Goal: Register for event/course

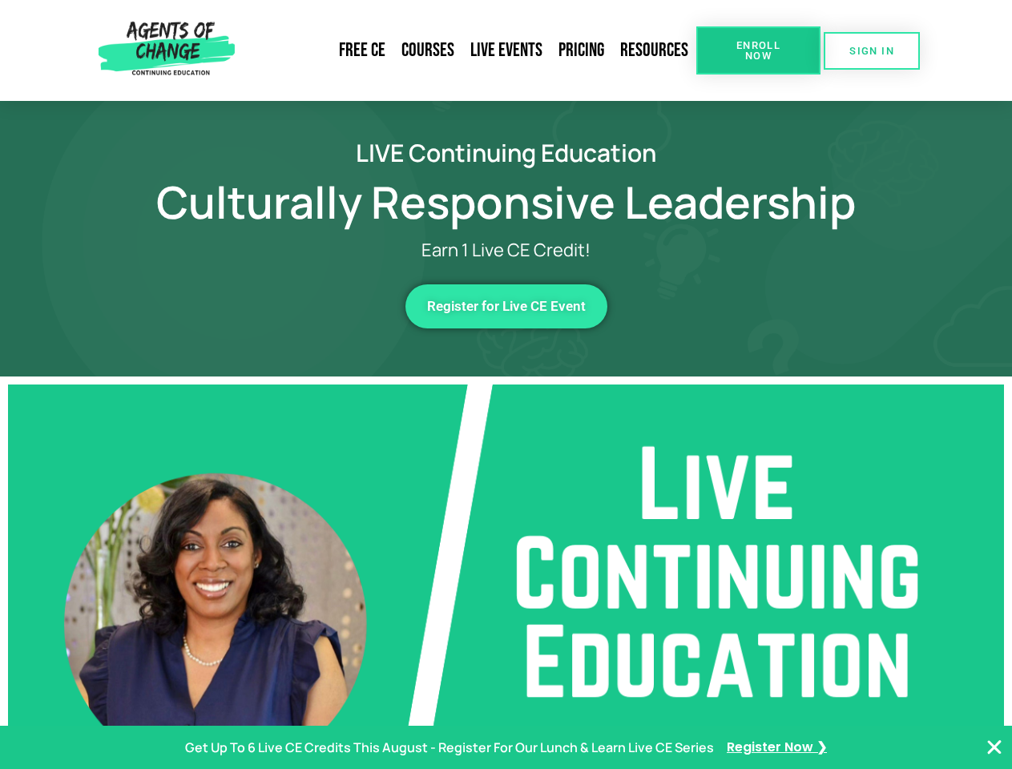
click at [758, 50] on span "Enroll Now" at bounding box center [758, 50] width 73 height 21
click at [872, 50] on span "SIGN IN" at bounding box center [871, 51] width 45 height 10
click at [506, 306] on span "Register for Live CE Event" at bounding box center [506, 307] width 159 height 14
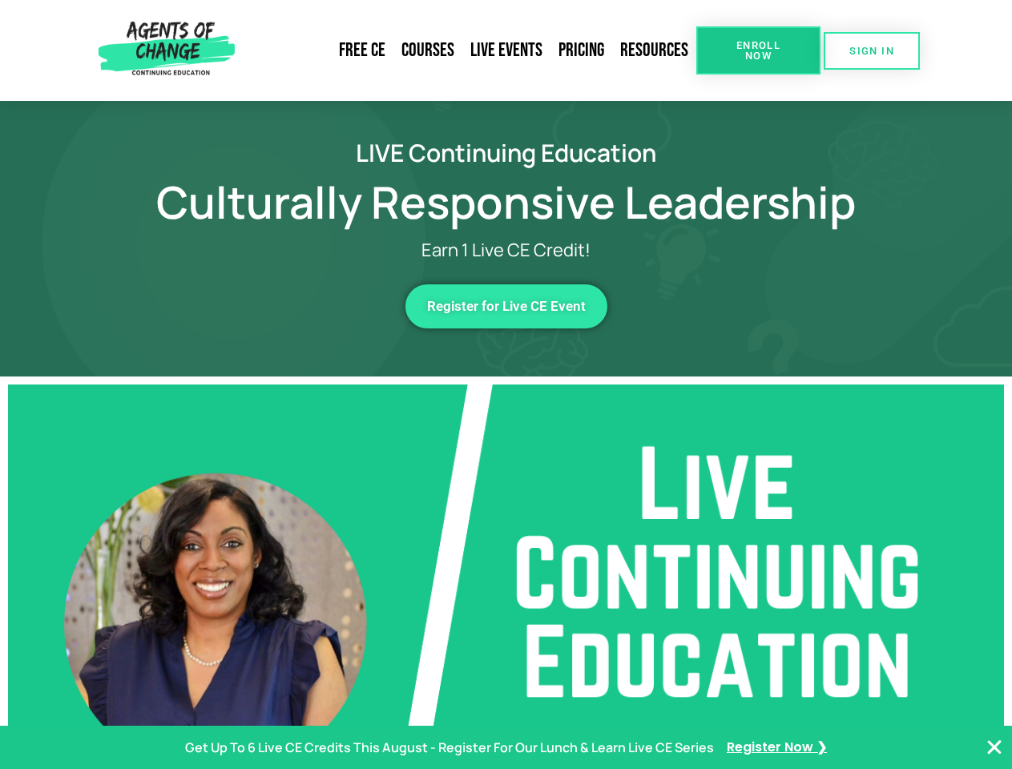
click at [506, 306] on span "Register for Live CE Event" at bounding box center [506, 307] width 159 height 14
click at [506, 748] on p "Get Up To 6 Live CE Credits This August - Register For Our Lunch & Learn Live C…" at bounding box center [449, 747] width 529 height 23
click at [994, 748] on icon "Close Banner" at bounding box center [994, 747] width 19 height 19
